Goal: Task Accomplishment & Management: Manage account settings

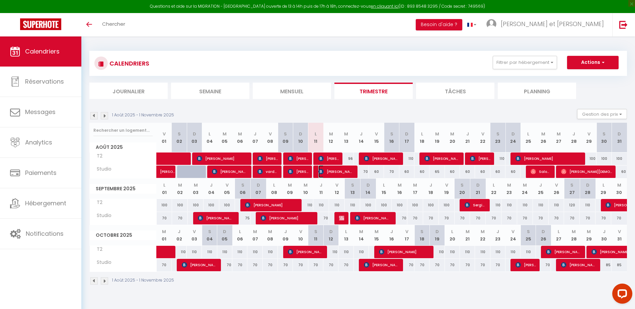
click at [326, 171] on span "[PERSON_NAME]" at bounding box center [336, 171] width 36 height 13
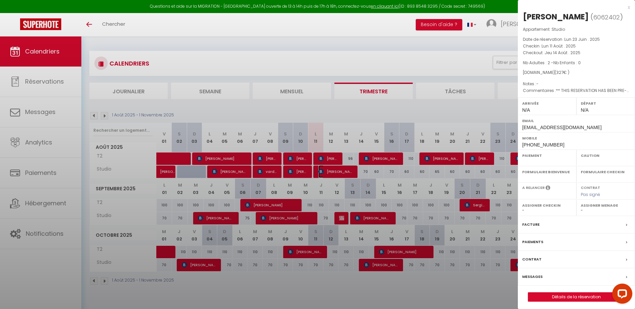
select select "OK"
select select "KO"
select select "0"
select select "1"
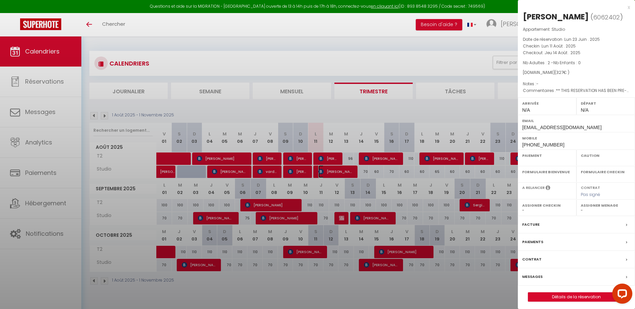
select select
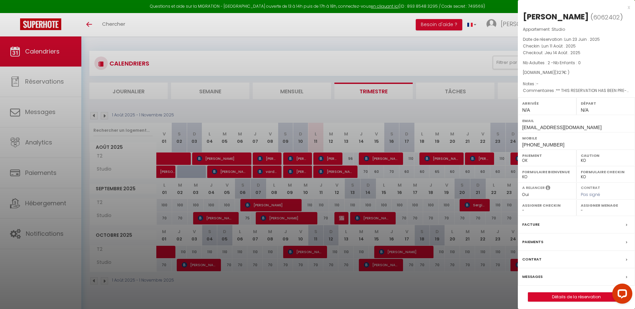
click at [326, 160] on div at bounding box center [317, 154] width 635 height 309
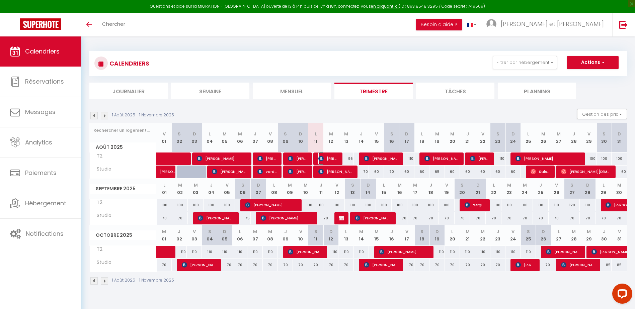
click at [326, 160] on span "[PERSON_NAME]" at bounding box center [328, 158] width 20 height 13
